Goal: Book appointment/travel/reservation

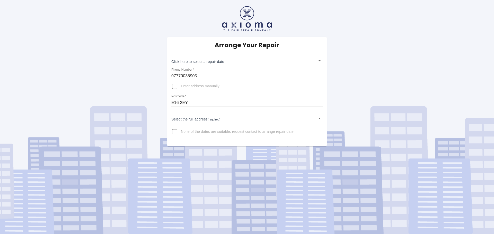
click at [223, 62] on body "Arrange Your Repair Click here to select a repair date ​ Phone Number   * 07770…" at bounding box center [247, 117] width 494 height 234
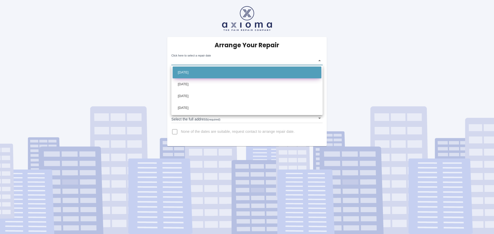
click at [207, 74] on li "Mon Oct 06 2025" at bounding box center [247, 73] width 149 height 12
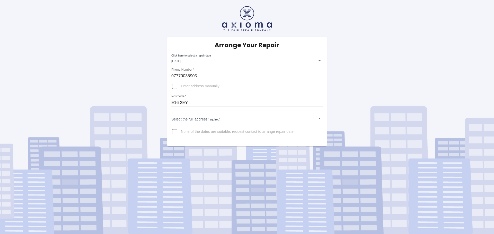
type input "2025-10-06T00:00:00.000Z"
click at [191, 102] on input "E16 2EY" at bounding box center [246, 103] width 151 height 8
click at [237, 119] on body "Arrange Your Repair Click here to select a repair date Mon Oct 06 2025 2025-10-…" at bounding box center [247, 117] width 494 height 234
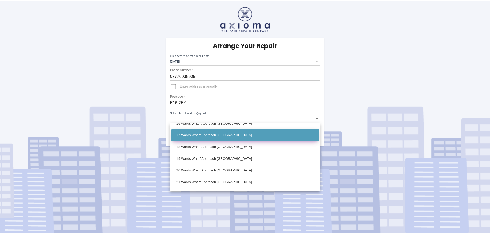
scroll to position [180, 0]
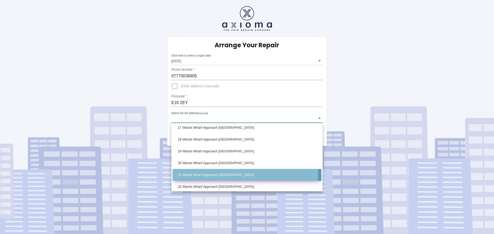
click at [193, 172] on li "21 Wards Wharf Approach London" at bounding box center [247, 175] width 149 height 12
type input "21 Wards Wharf Approach London"
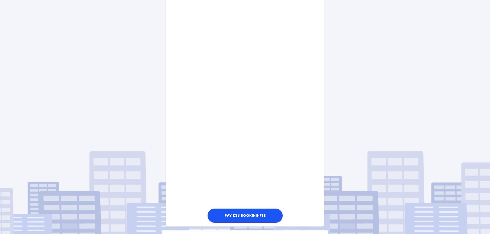
click at [304, 149] on div "Pay £38 Booking Fee" at bounding box center [245, 97] width 158 height 256
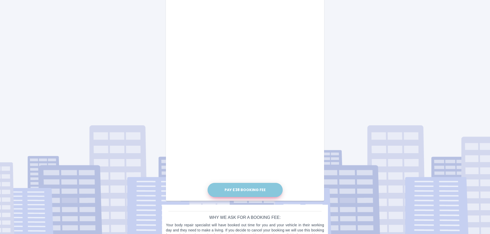
click at [248, 193] on button "Pay £38 Booking Fee" at bounding box center [245, 190] width 75 height 14
